Goal: Task Accomplishment & Management: Manage account settings

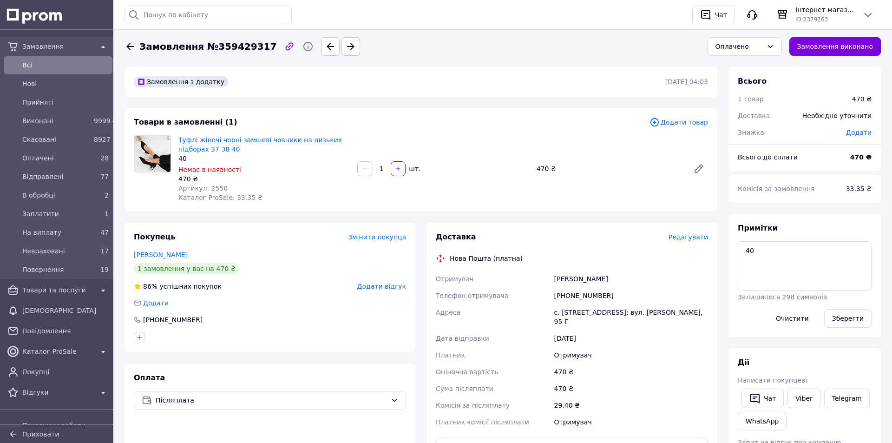
click at [798, 395] on link "Viber" at bounding box center [804, 398] width 33 height 20
click at [684, 236] on span "Редагувати" at bounding box center [681, 236] width 39 height 7
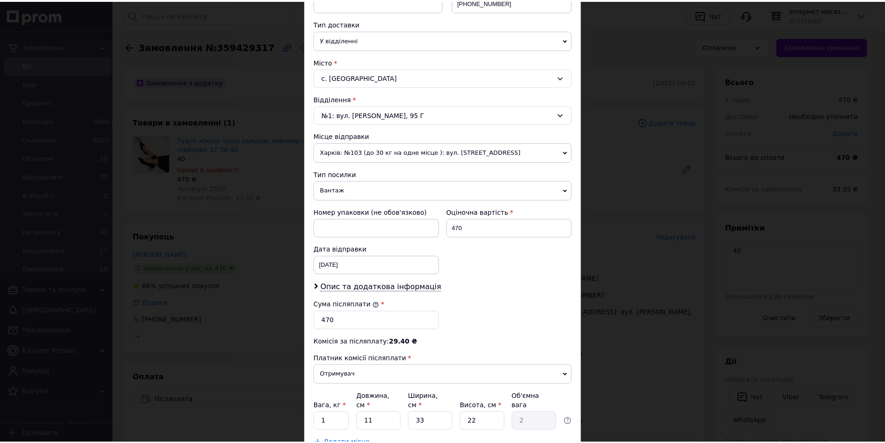
scroll to position [266, 0]
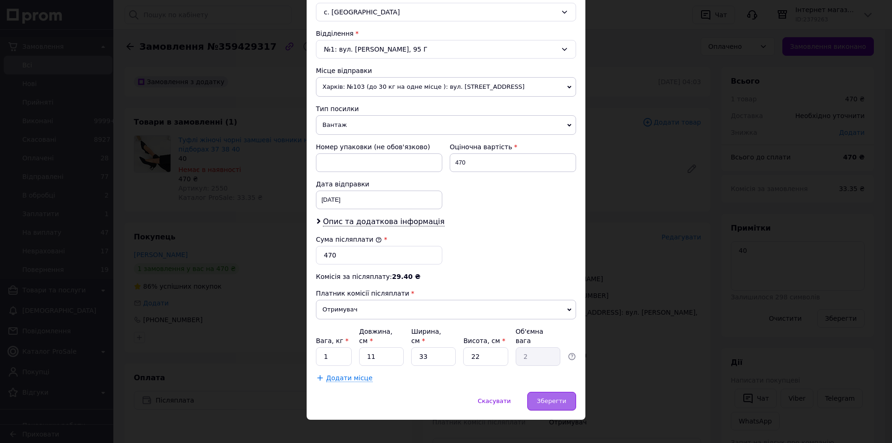
click at [548, 392] on div "Зберегти" at bounding box center [551, 401] width 49 height 19
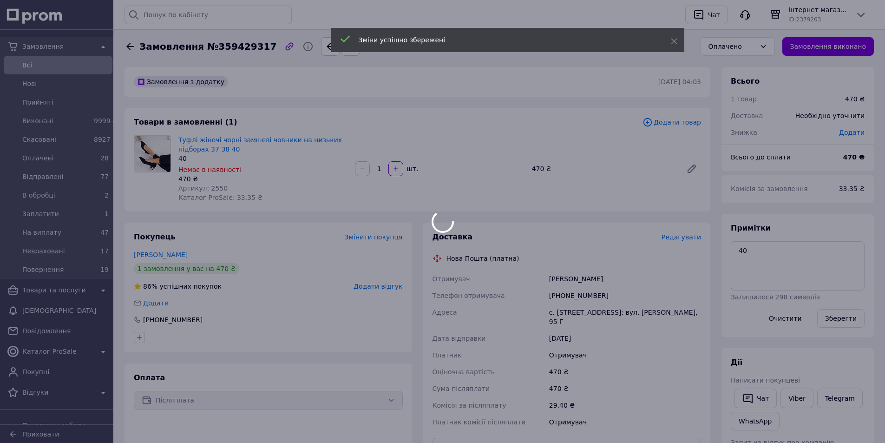
scroll to position [186, 0]
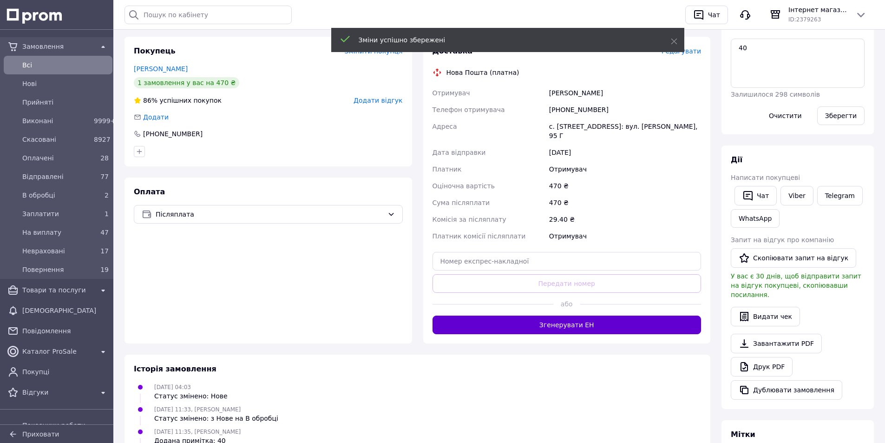
drag, startPoint x: 602, startPoint y: 316, endPoint x: 605, endPoint y: 305, distance: 11.2
click at [604, 316] on button "Згенерувати ЕН" at bounding box center [567, 325] width 269 height 19
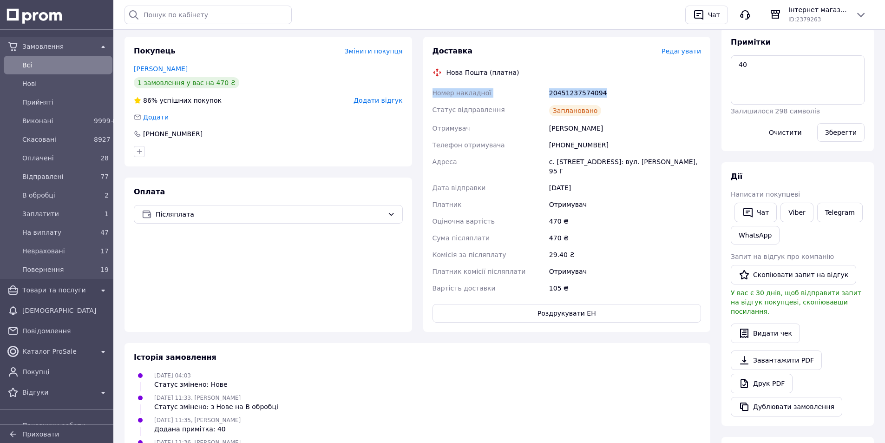
drag, startPoint x: 645, startPoint y: 89, endPoint x: 431, endPoint y: 98, distance: 213.9
click at [431, 98] on div "Номер накладної 20451237574094 Статус відправлення Заплановано Отримувач Іванче…" at bounding box center [567, 191] width 273 height 212
copy div "Номер накладної 20451237574094"
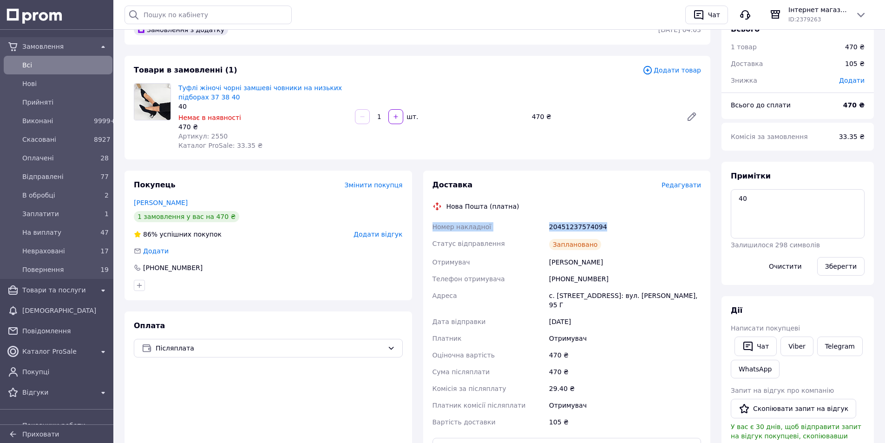
scroll to position [0, 0]
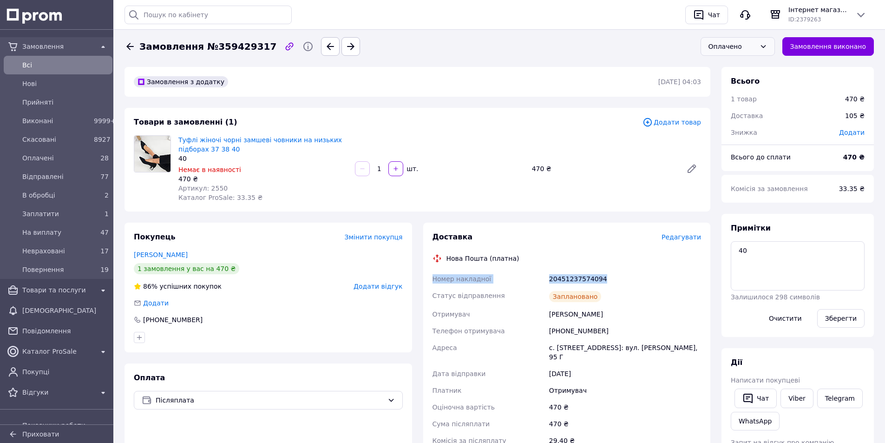
click at [736, 45] on div "Оплачено" at bounding box center [732, 46] width 47 height 10
click at [730, 115] on li "Невраховані" at bounding box center [737, 111] width 73 height 18
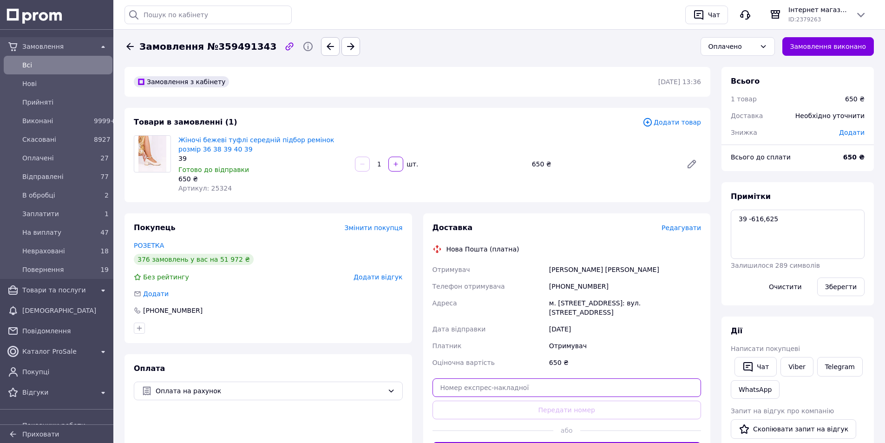
paste input "20451237575463"
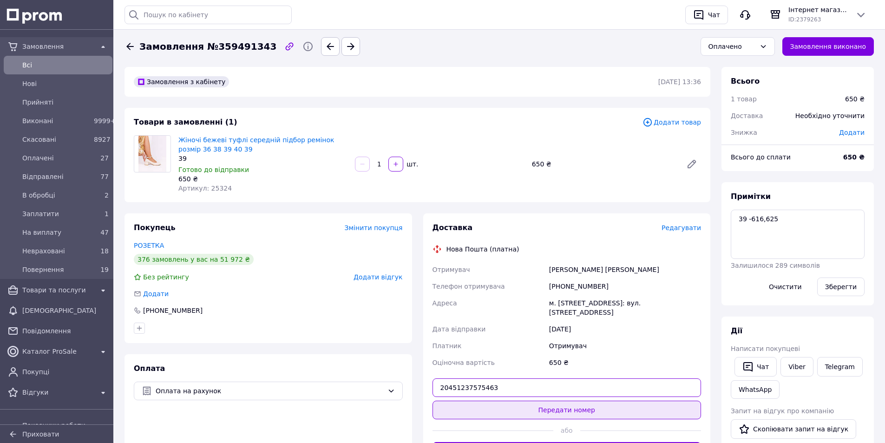
type input "20451237575463"
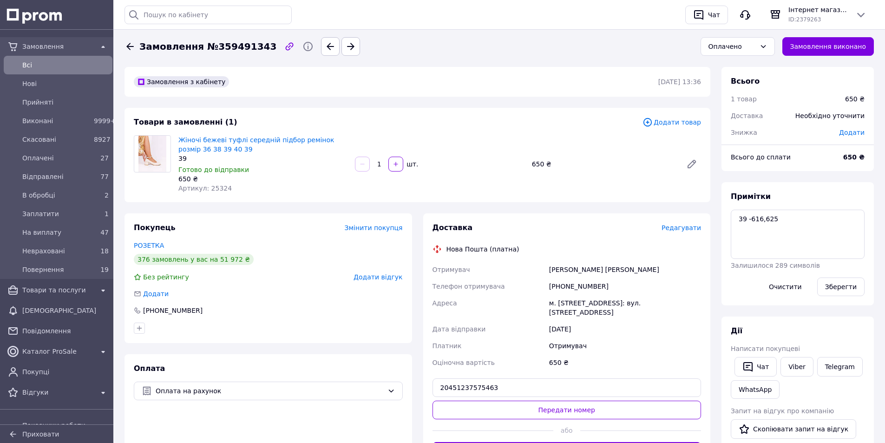
drag, startPoint x: 514, startPoint y: 411, endPoint x: 511, endPoint y: 392, distance: 19.0
click at [514, 410] on button "Передати номер" at bounding box center [567, 410] width 269 height 19
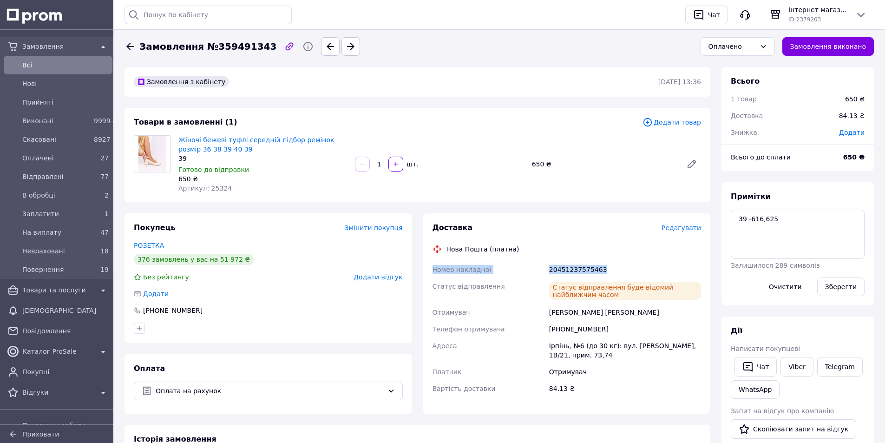
drag, startPoint x: 623, startPoint y: 271, endPoint x: 430, endPoint y: 270, distance: 193.3
click at [430, 270] on div "Доставка Редагувати Нова Пошта (платна) Номер накладної 20451237575463 Статус в…" at bounding box center [567, 313] width 288 height 200
copy div "Номер накладної 20451237575463"
click at [748, 46] on div "Оплачено" at bounding box center [732, 46] width 47 height 10
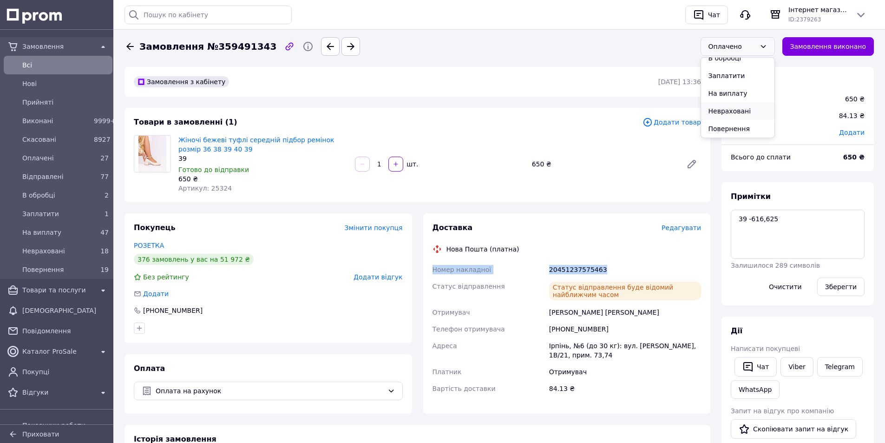
click at [732, 114] on li "Невраховані" at bounding box center [737, 111] width 73 height 18
